Goal: Task Accomplishment & Management: Manage account settings

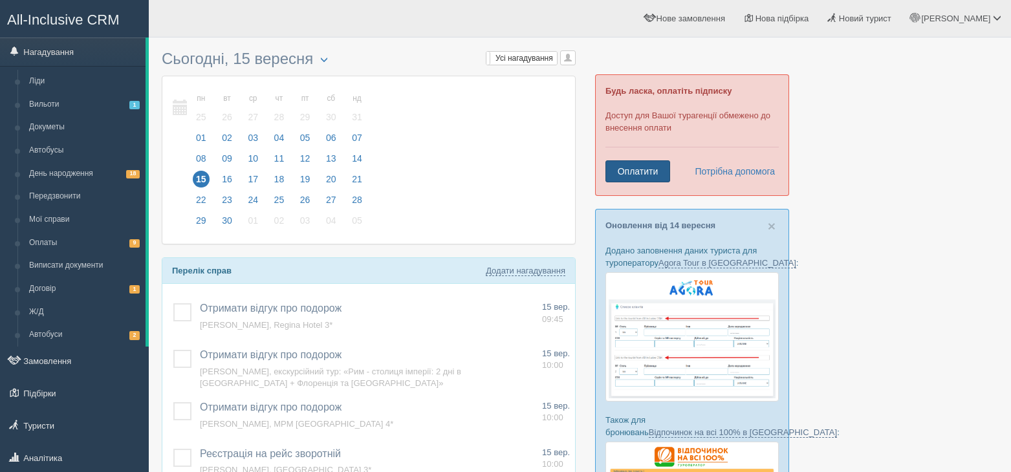
click at [627, 175] on link "Оплатити" at bounding box center [638, 171] width 65 height 22
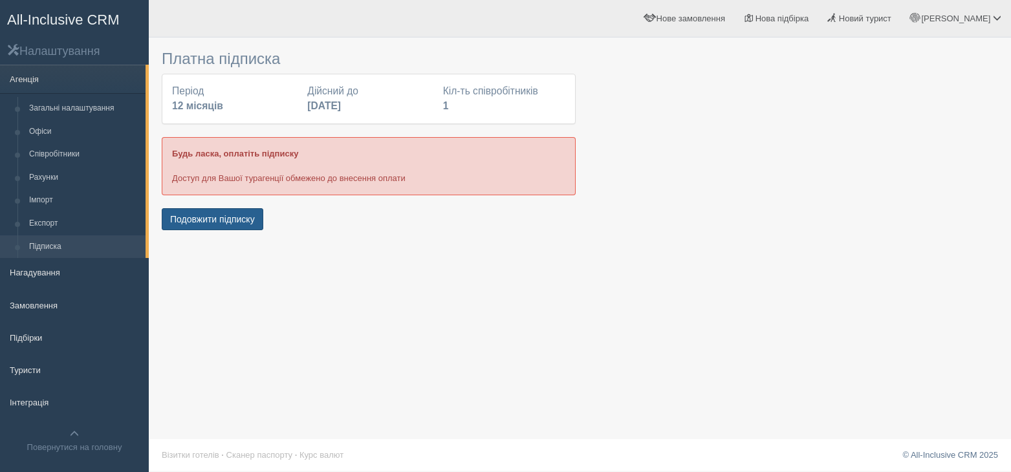
click at [226, 227] on button "Подовжити підписку" at bounding box center [213, 219] width 102 height 22
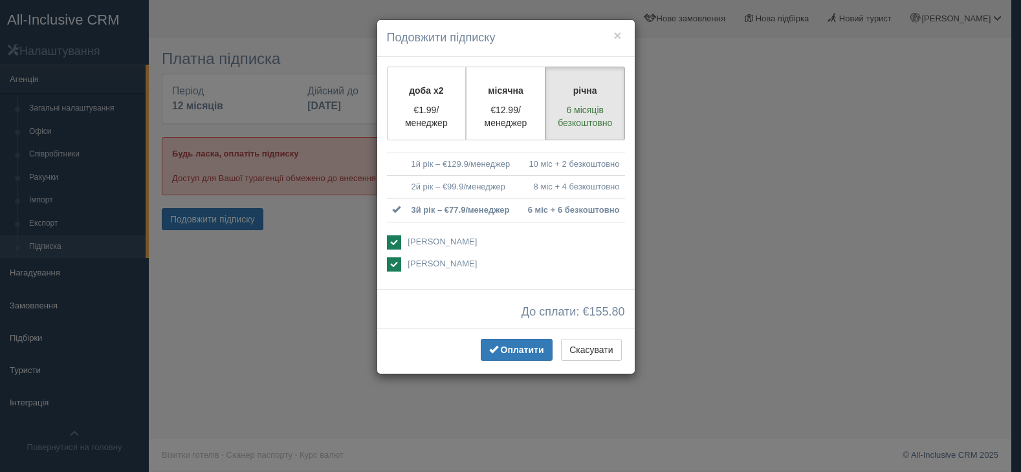
click at [394, 262] on ins at bounding box center [394, 264] width 14 height 14
checkbox input "false"
click at [510, 350] on span "Оплатити" at bounding box center [522, 350] width 43 height 10
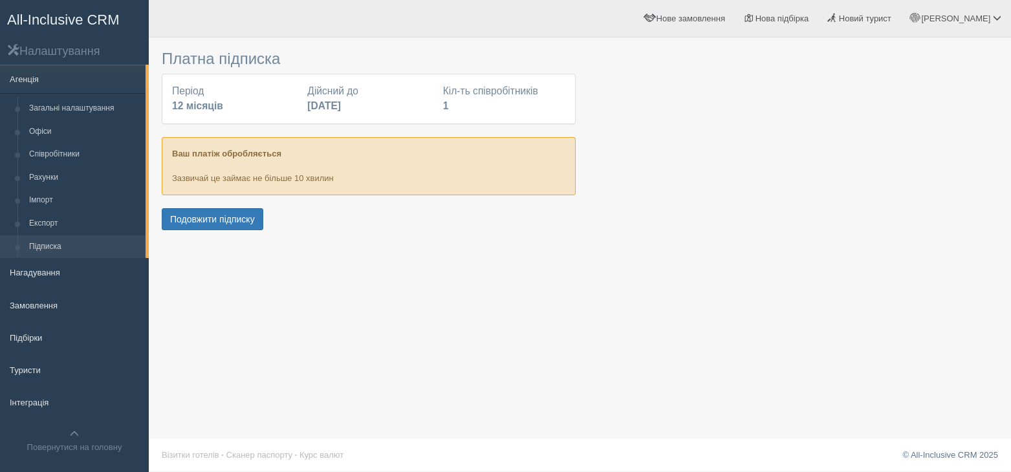
click at [921, 148] on div at bounding box center [580, 139] width 836 height 190
click at [966, 14] on span "[PERSON_NAME]" at bounding box center [955, 19] width 69 height 10
click at [924, 59] on span "Мій профіль" at bounding box center [920, 57] width 48 height 10
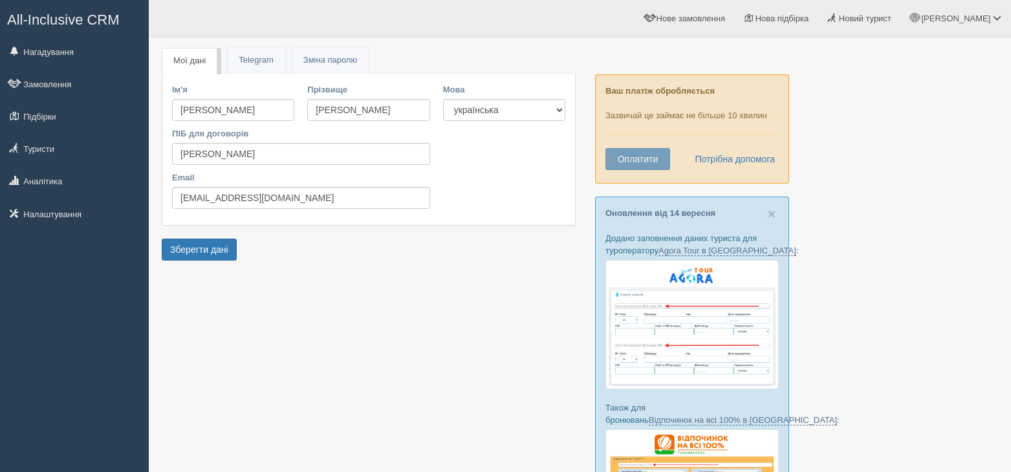
click at [961, 199] on div at bounding box center [580, 399] width 836 height 710
click at [983, 171] on div at bounding box center [580, 399] width 836 height 710
click at [954, 84] on div at bounding box center [580, 399] width 836 height 710
click at [1000, 133] on div "Мої дані Telegram Пароль Зміна паролю Ім'я Альона Прізвище Шевчук ПІБ для догов…" at bounding box center [580, 405] width 862 height 811
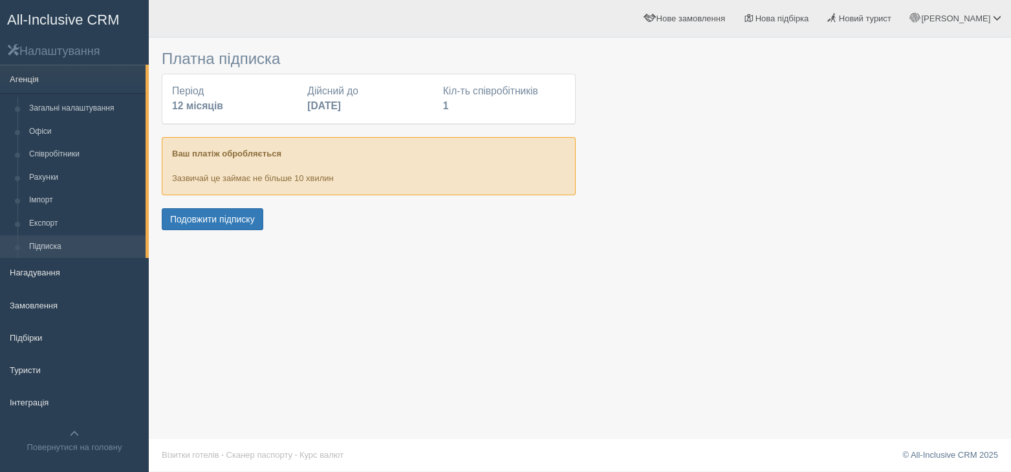
click at [959, 164] on div at bounding box center [580, 139] width 836 height 190
click at [961, 162] on div at bounding box center [580, 139] width 836 height 190
click at [919, 16] on span at bounding box center [915, 18] width 8 height 8
click at [910, 62] on link "Мій профіль" at bounding box center [939, 58] width 141 height 28
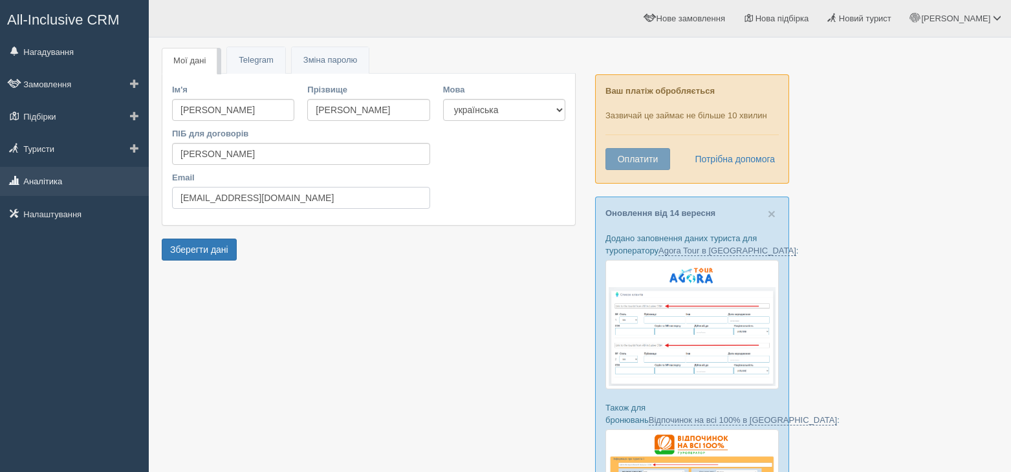
drag, startPoint x: 332, startPoint y: 199, endPoint x: 118, endPoint y: 193, distance: 214.2
click at [118, 193] on div "All-Inclusive CRM Нагадування Замовлення Підбірки" at bounding box center [505, 404] width 1011 height 809
click at [952, 110] on div at bounding box center [580, 399] width 836 height 710
click at [244, 58] on link "Telegram" at bounding box center [256, 60] width 58 height 27
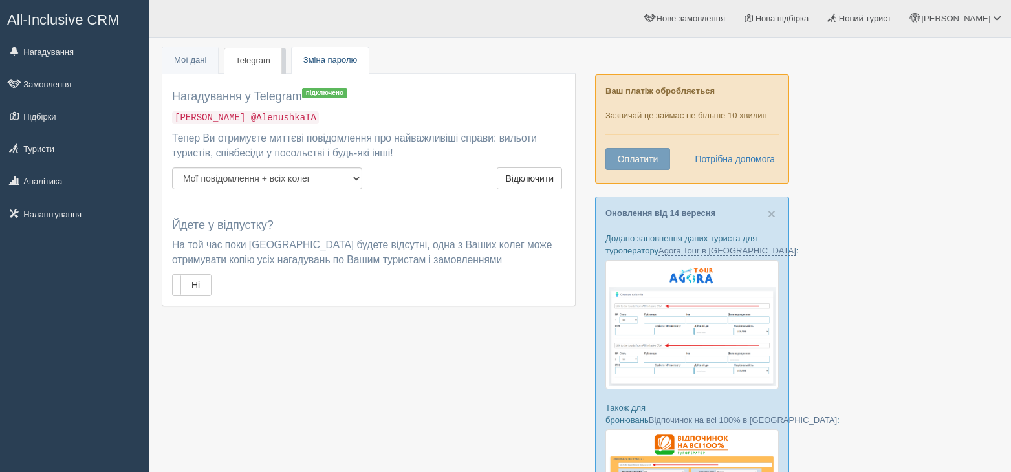
click at [316, 60] on span "Зміна паролю" at bounding box center [330, 60] width 54 height 10
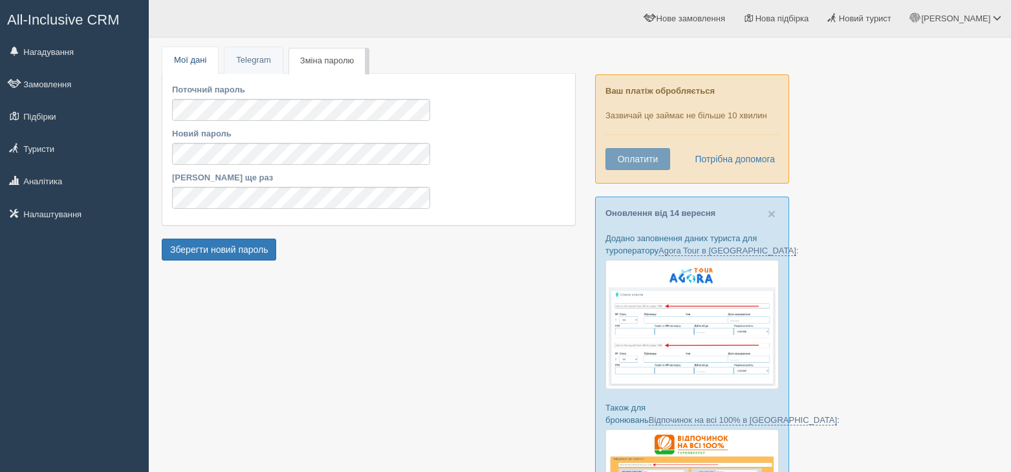
click at [198, 64] on link "Мої дані" at bounding box center [190, 60] width 56 height 27
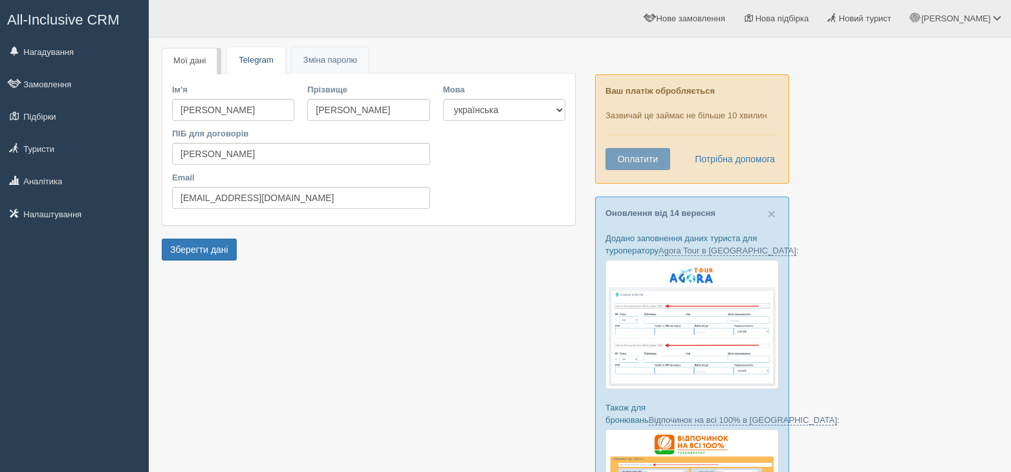
click at [250, 55] on link "Telegram" at bounding box center [256, 60] width 58 height 27
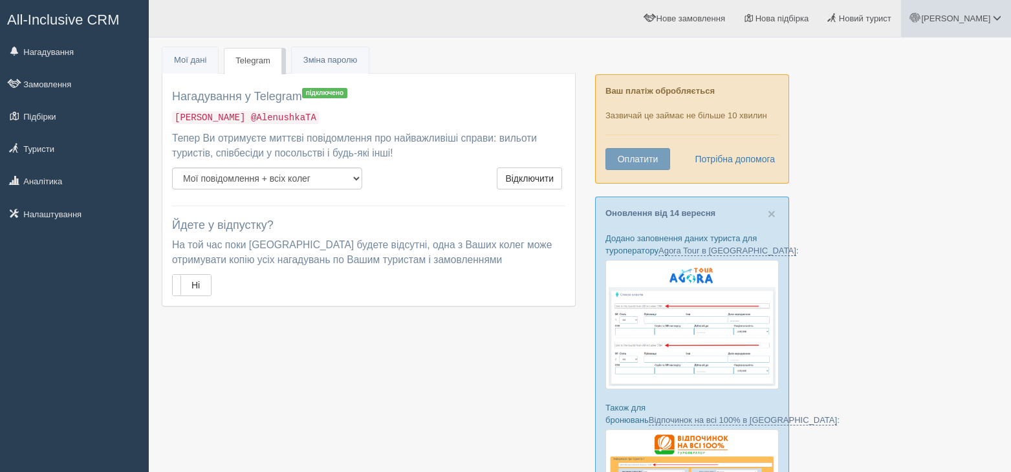
click at [985, 20] on span "[PERSON_NAME]" at bounding box center [955, 19] width 69 height 10
click at [915, 59] on span "Мій профіль" at bounding box center [920, 57] width 48 height 10
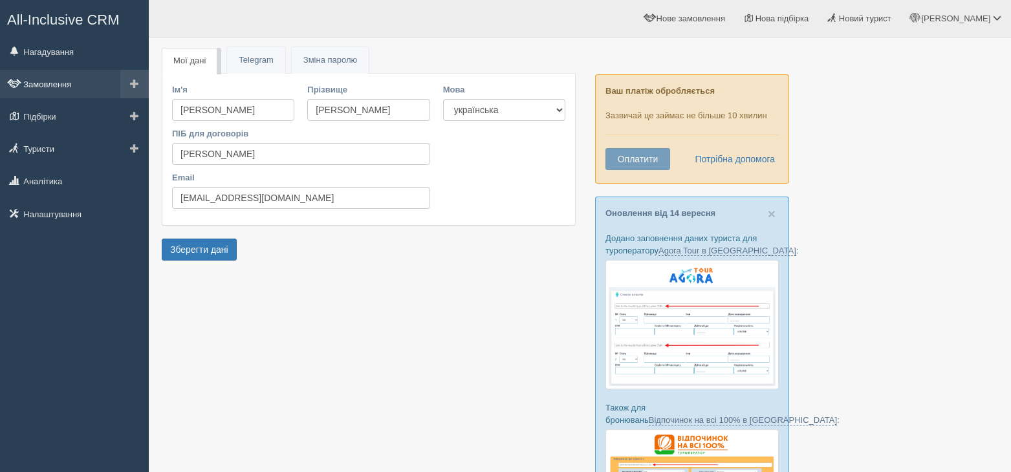
click at [58, 80] on link "Замовлення" at bounding box center [74, 84] width 149 height 28
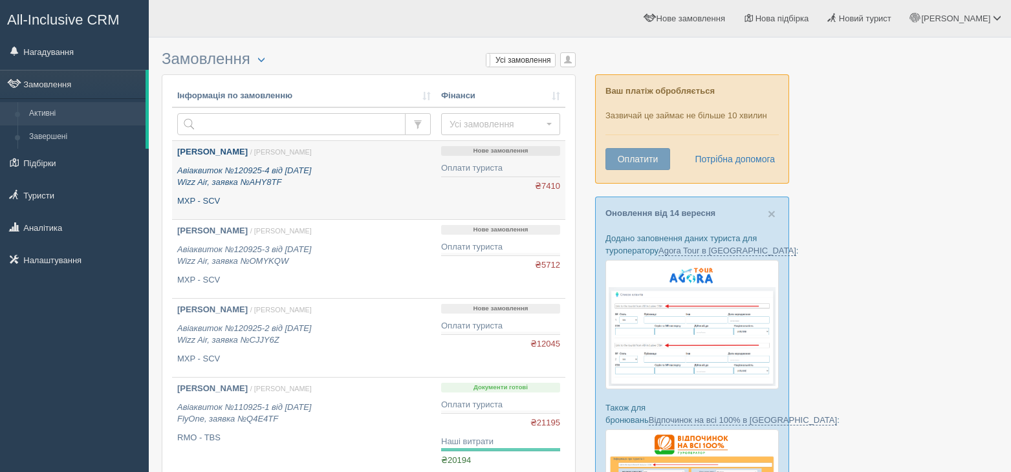
click at [249, 172] on icon "Авіаквиток №120925-4 від [DATE] Wizz Air, заявка №AHY8TF" at bounding box center [244, 177] width 134 height 22
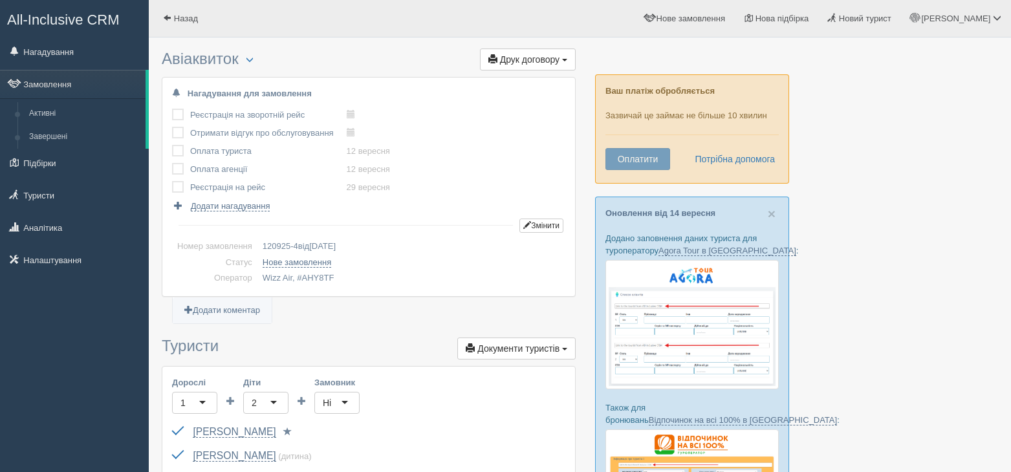
scroll to position [594, 0]
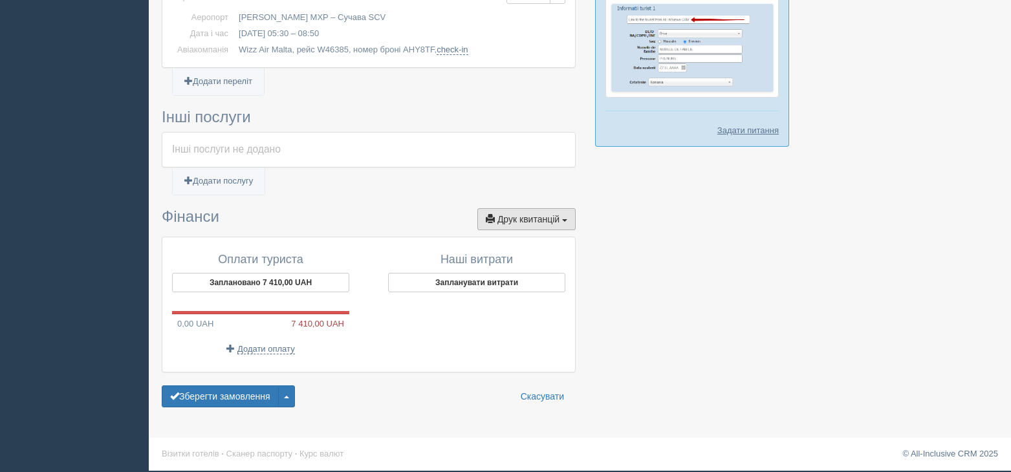
click at [518, 220] on span "Друк квитанцій" at bounding box center [528, 219] width 62 height 10
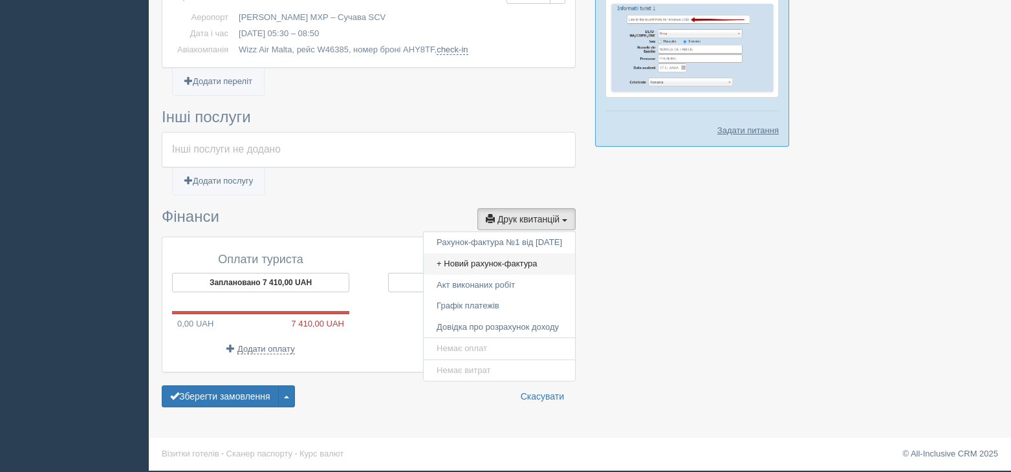
click at [475, 261] on link "+ Новий рахунок-фактура" at bounding box center [499, 264] width 151 height 21
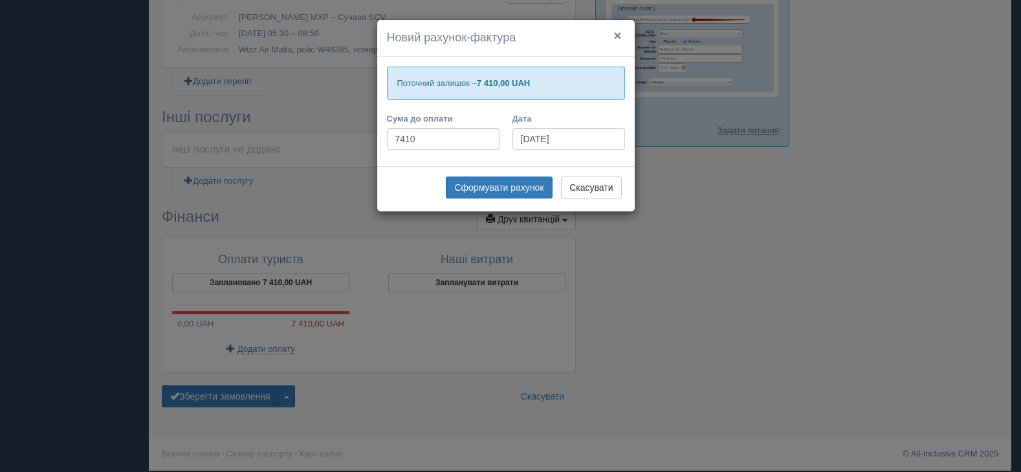
click at [614, 32] on button "×" at bounding box center [617, 35] width 8 height 14
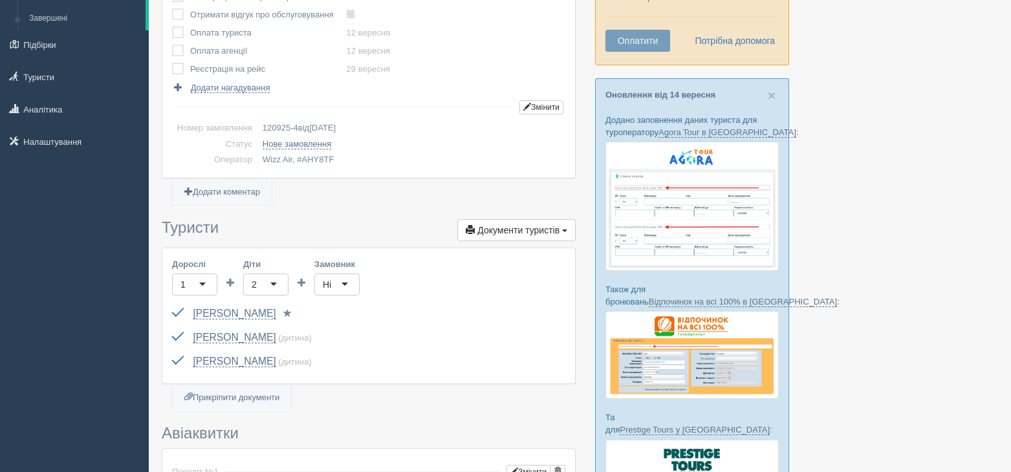
scroll to position [0, 0]
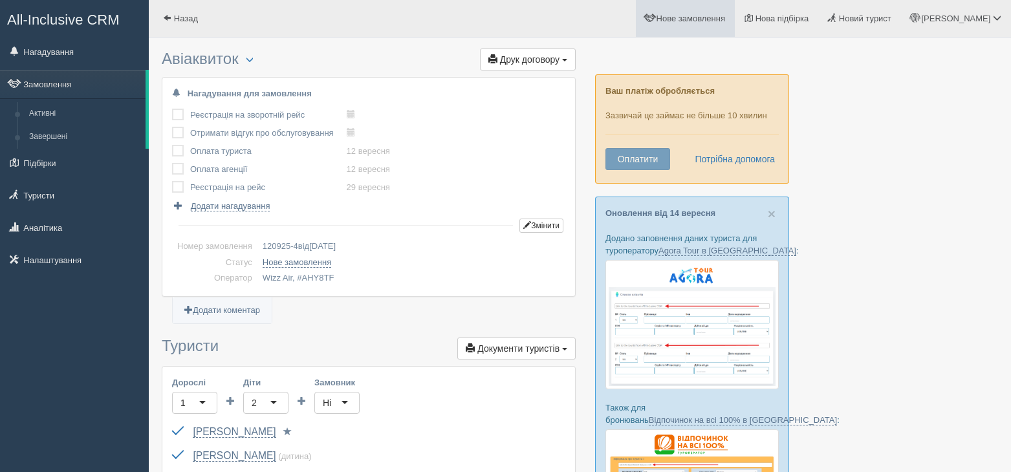
click at [725, 22] on span "Нове замовлення" at bounding box center [691, 19] width 69 height 10
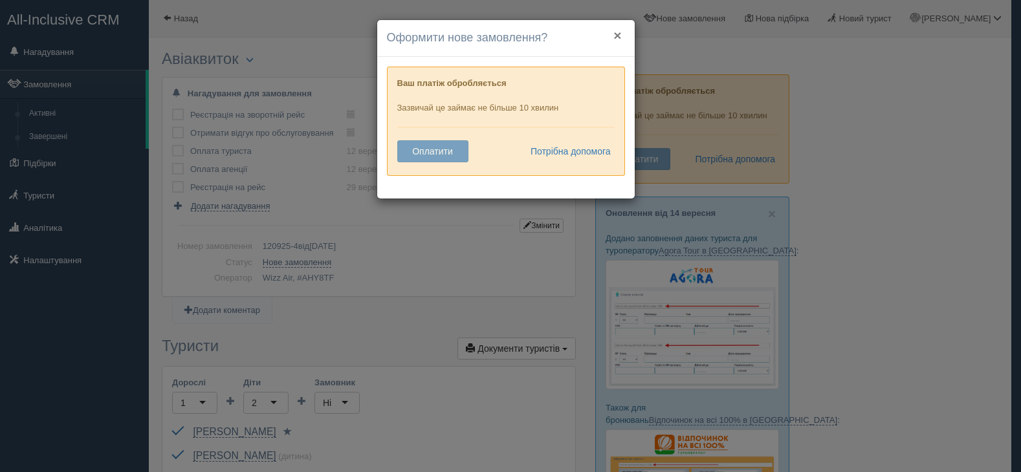
click at [621, 36] on button "×" at bounding box center [617, 35] width 8 height 14
